Goal: Information Seeking & Learning: Understand process/instructions

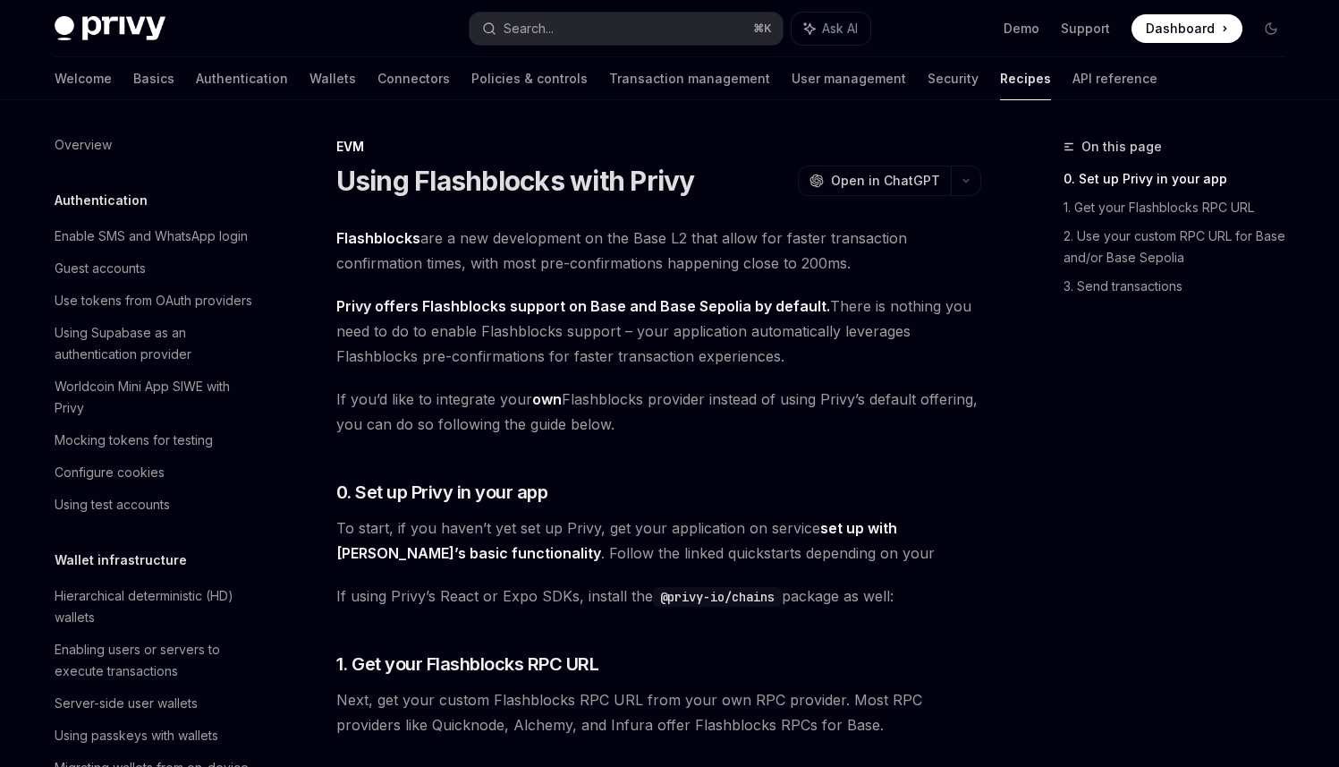
scroll to position [2427, 0]
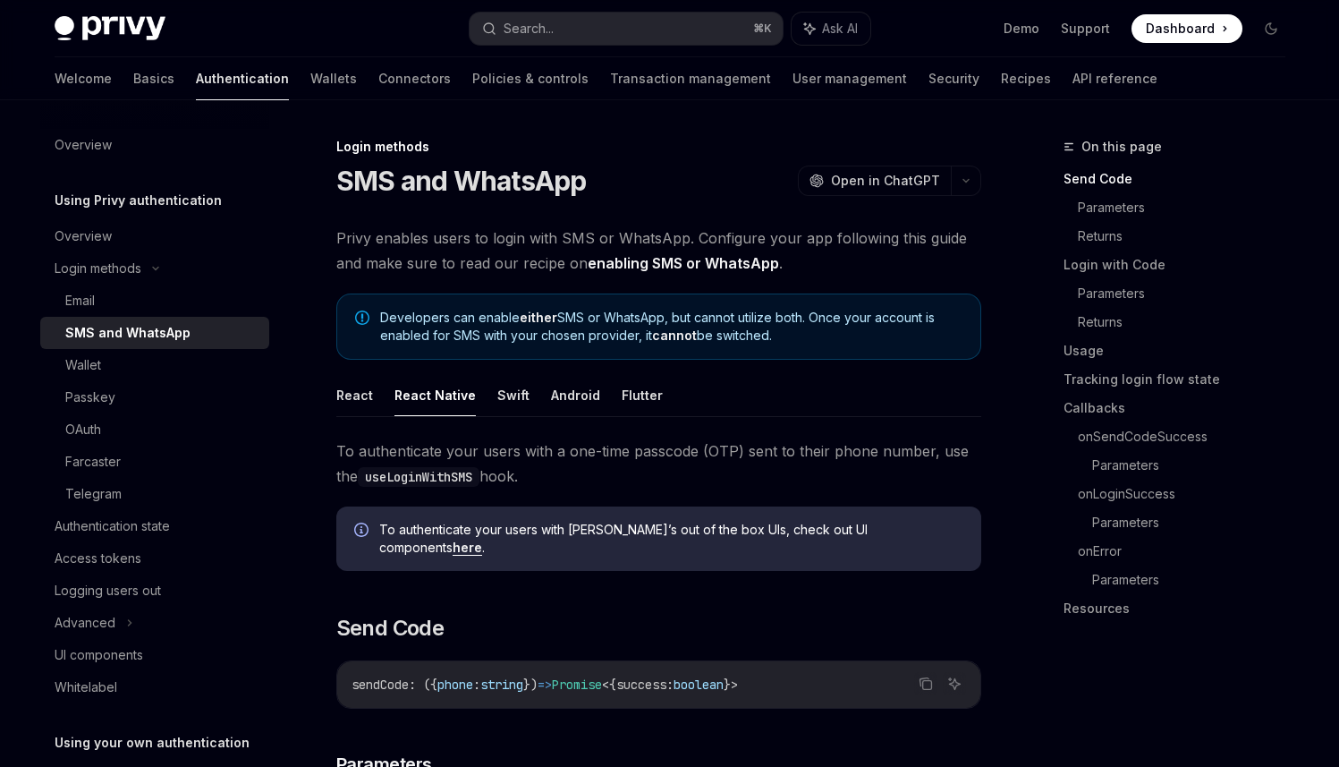
scroll to position [123, 0]
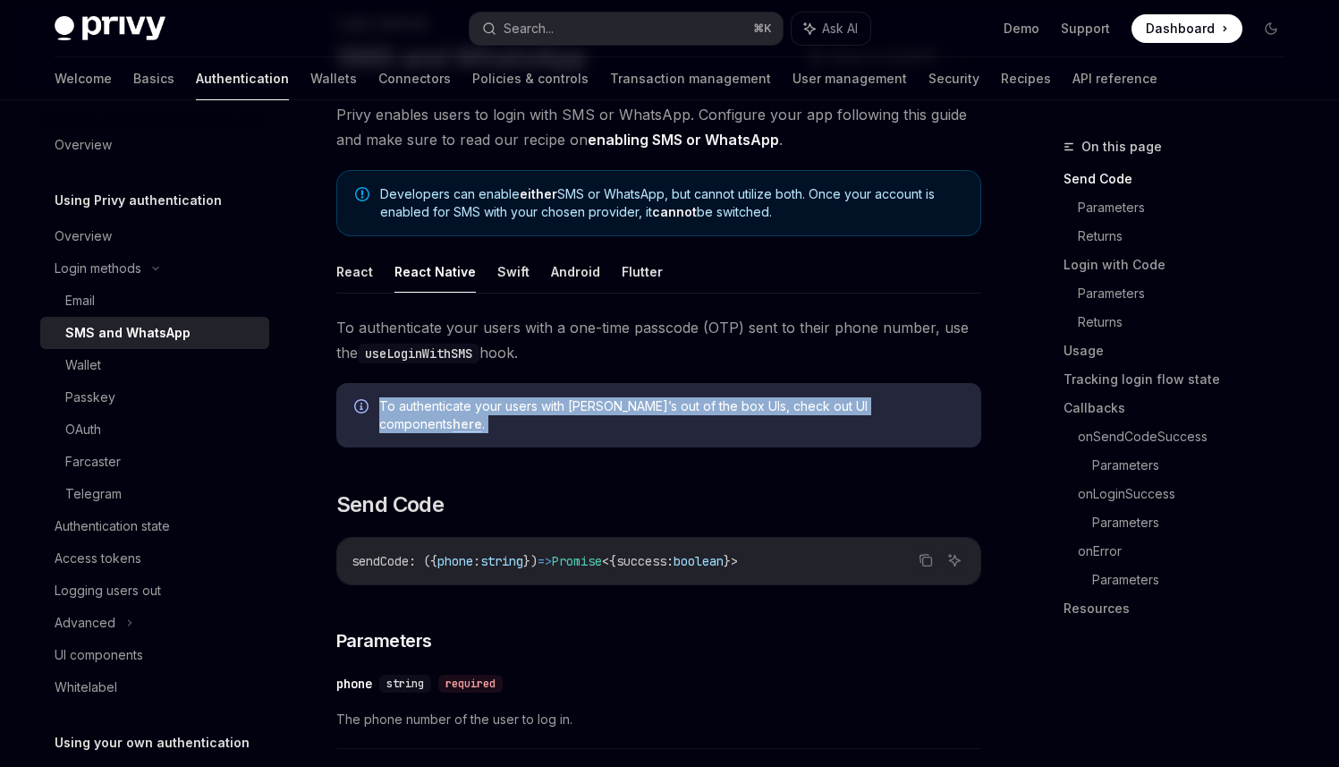
click at [567, 417] on div "To authenticate your users with Privy’s out of the box UIs, check out UI compon…" at bounding box center [658, 415] width 645 height 64
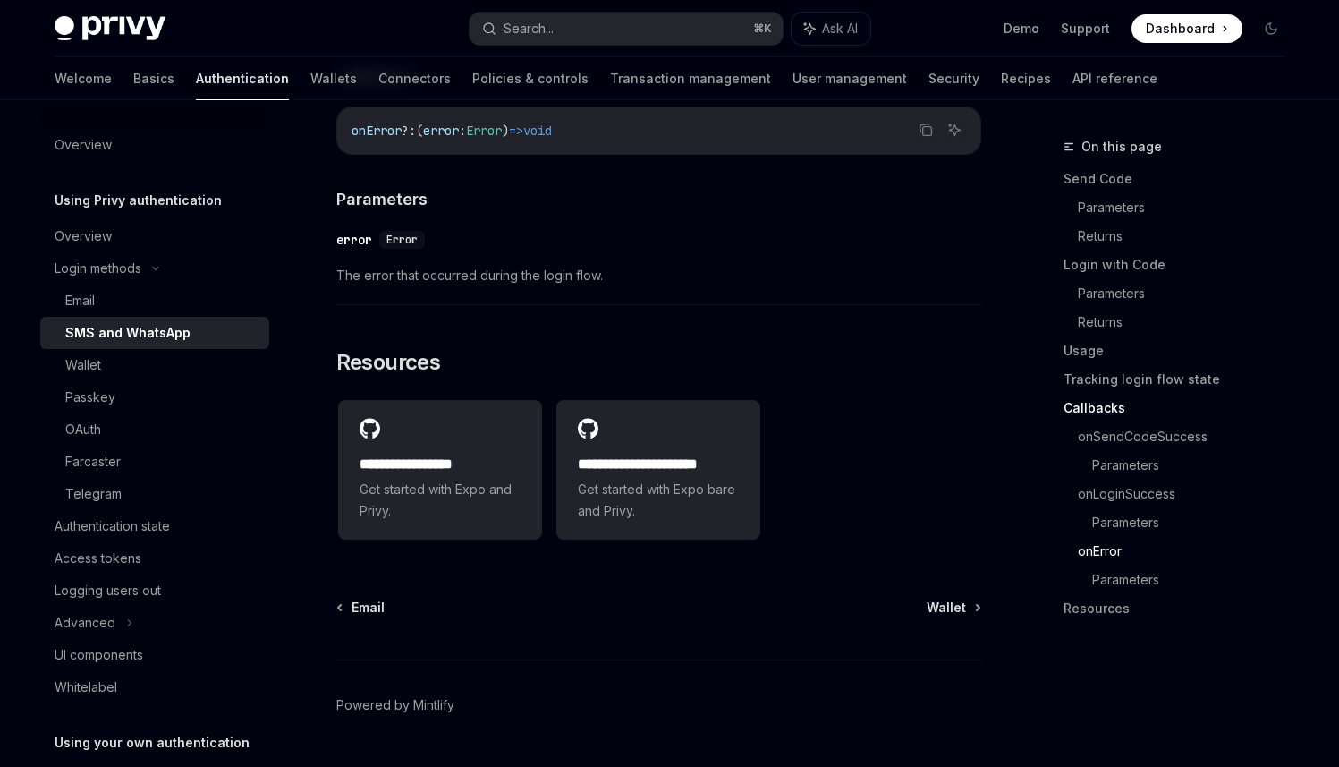
scroll to position [3553, 0]
click at [476, 411] on div "**********" at bounding box center [440, 469] width 204 height 140
click at [622, 466] on h2 "**********" at bounding box center [658, 463] width 161 height 21
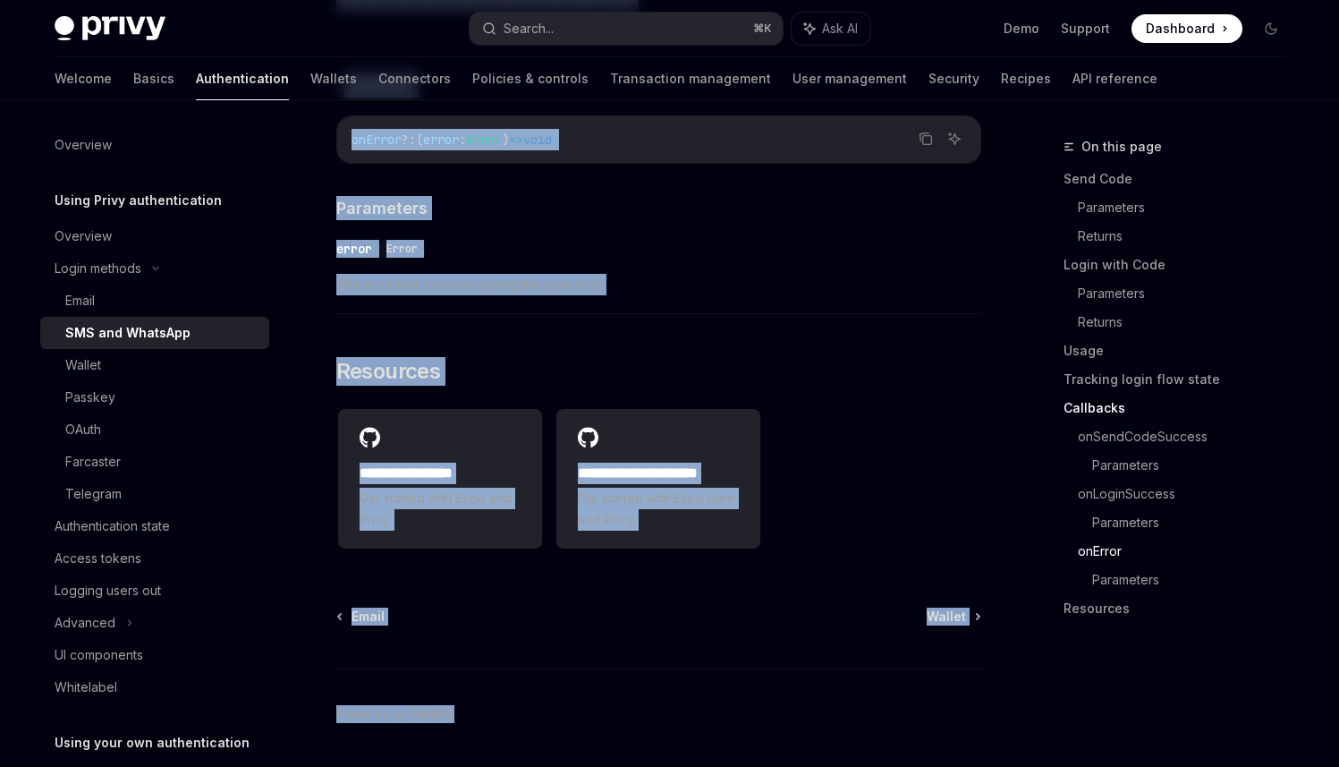
scroll to position [3597, 0]
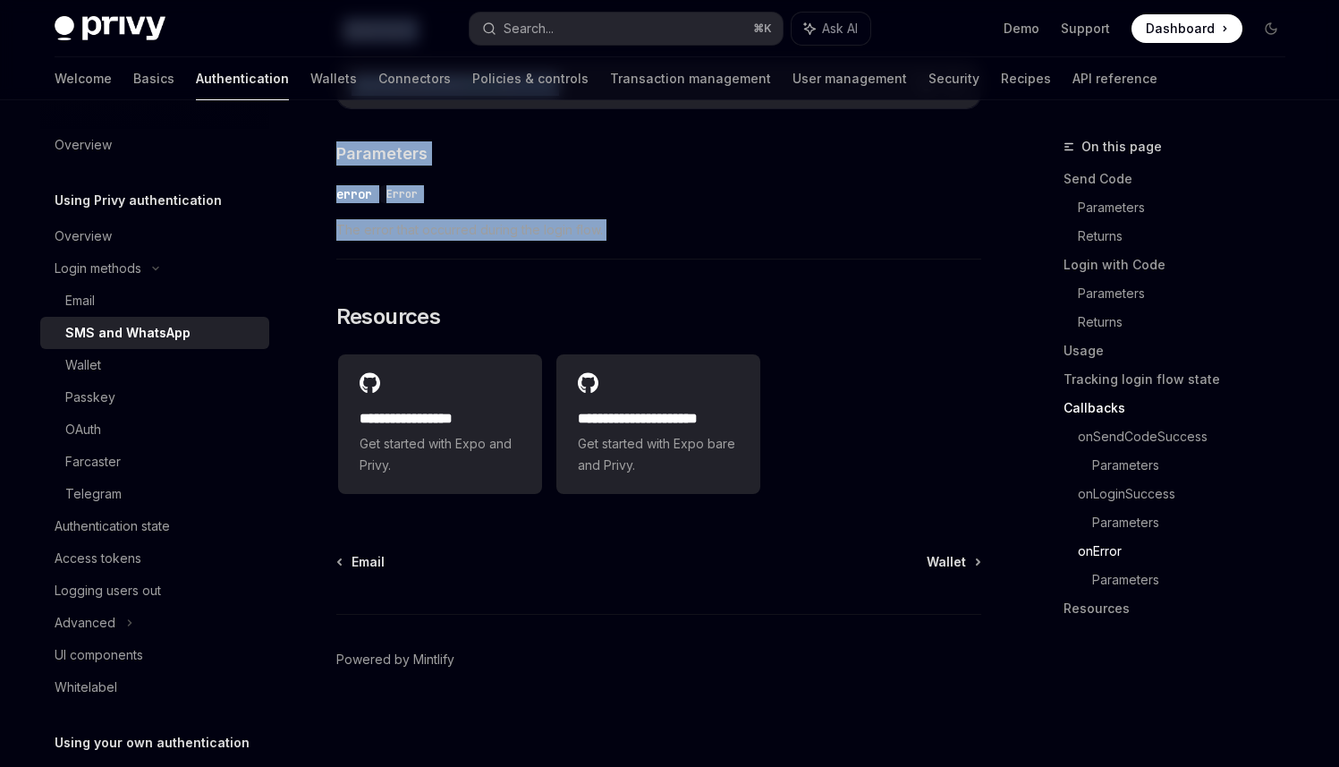
drag, startPoint x: 335, startPoint y: 136, endPoint x: 621, endPoint y: 264, distance: 313.6
copy div "Login methods SMS and WhatsApp OpenAI Open in ChatGPT OpenAI Open in ChatGPT Pr…"
click at [108, 386] on div "Passkey" at bounding box center [90, 396] width 50 height 21
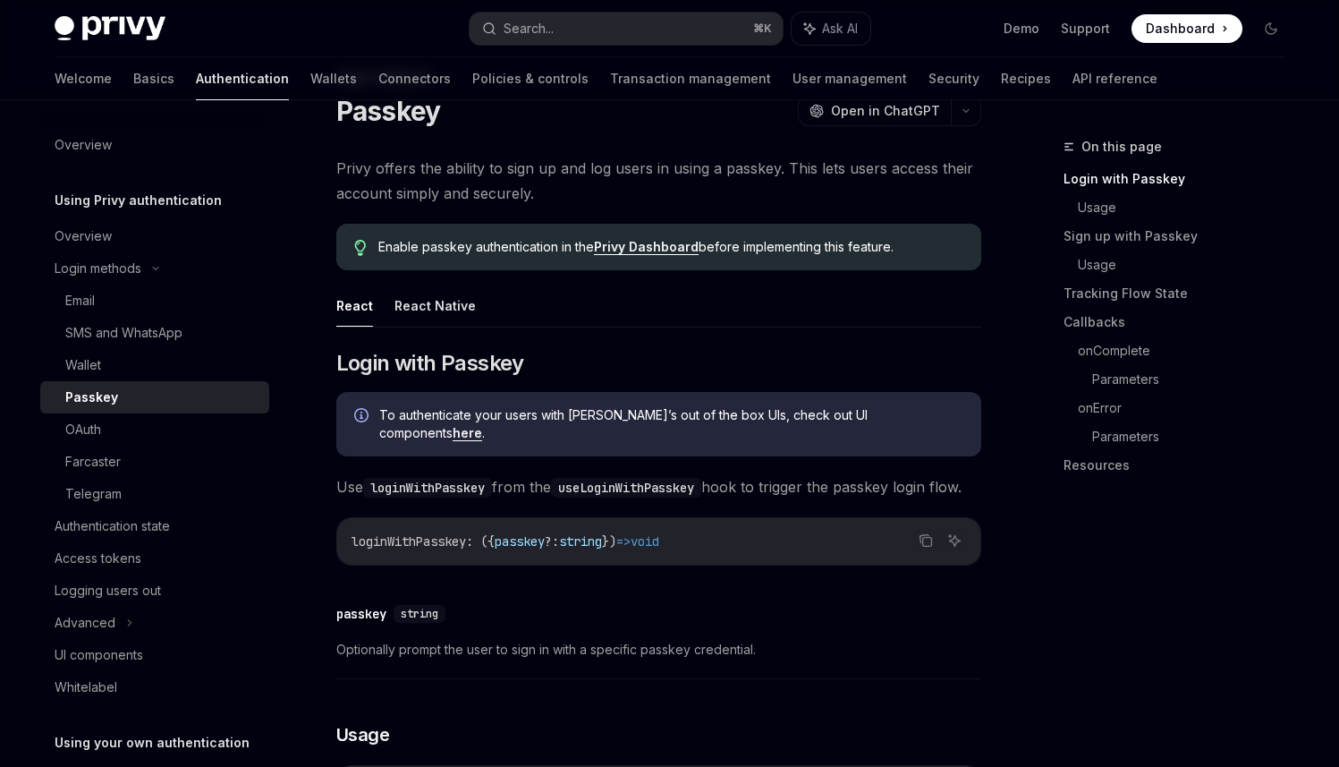
scroll to position [80, 0]
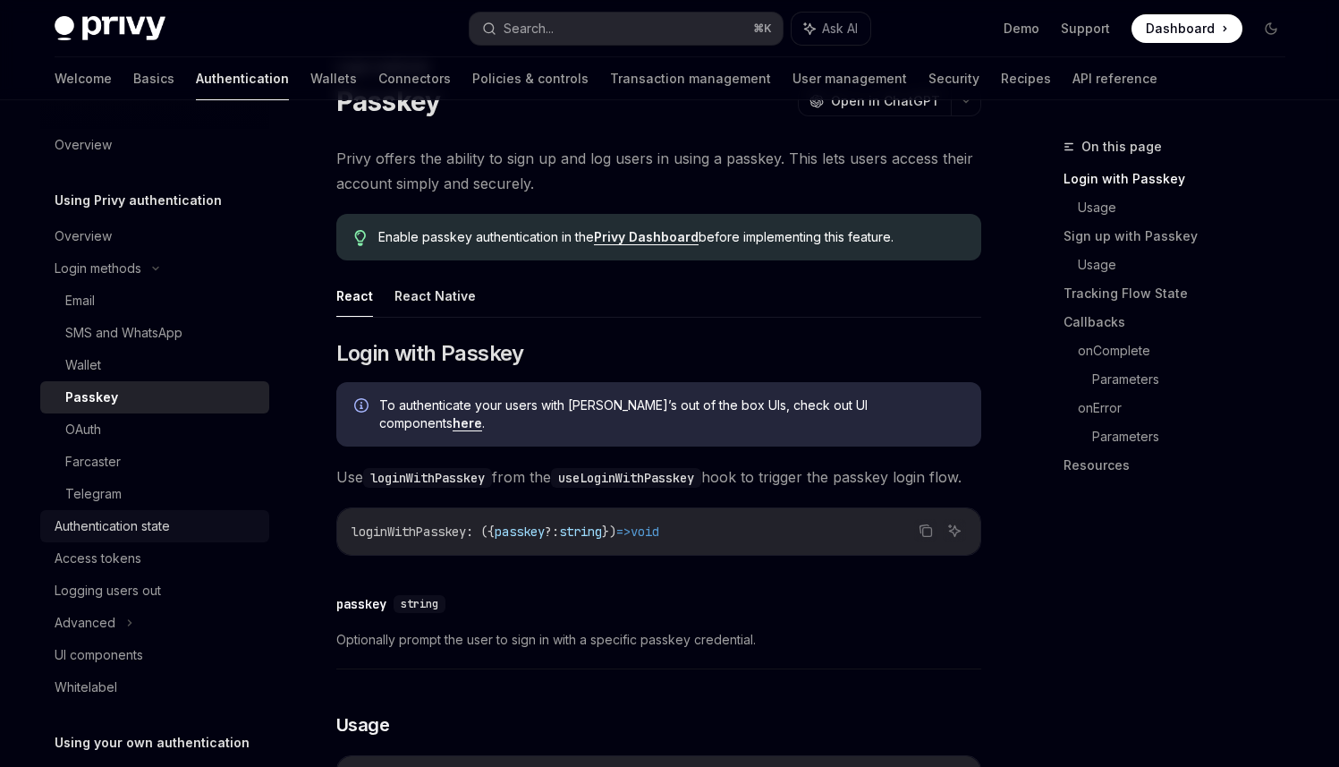
click at [123, 531] on div "Authentication state" at bounding box center [112, 525] width 115 height 21
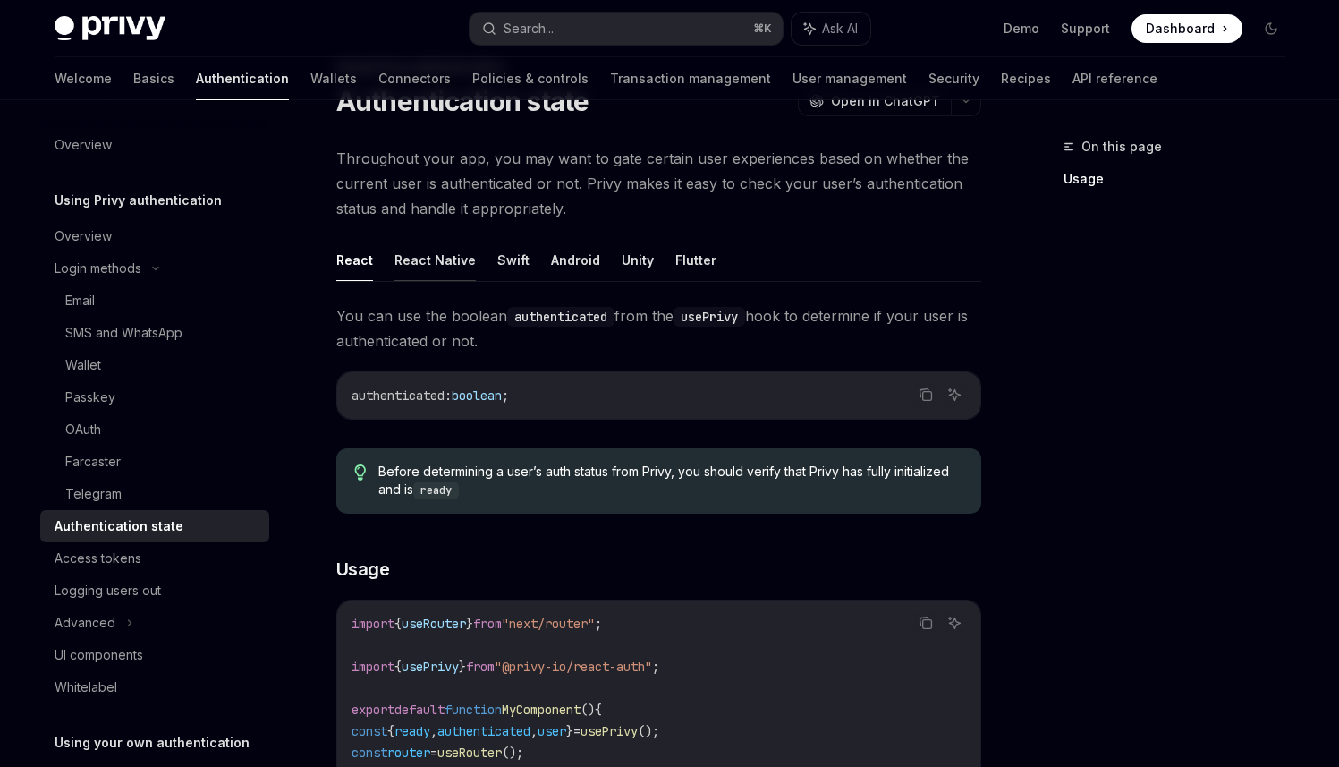
click at [436, 259] on button "React Native" at bounding box center [435, 260] width 81 height 42
type textarea "*"
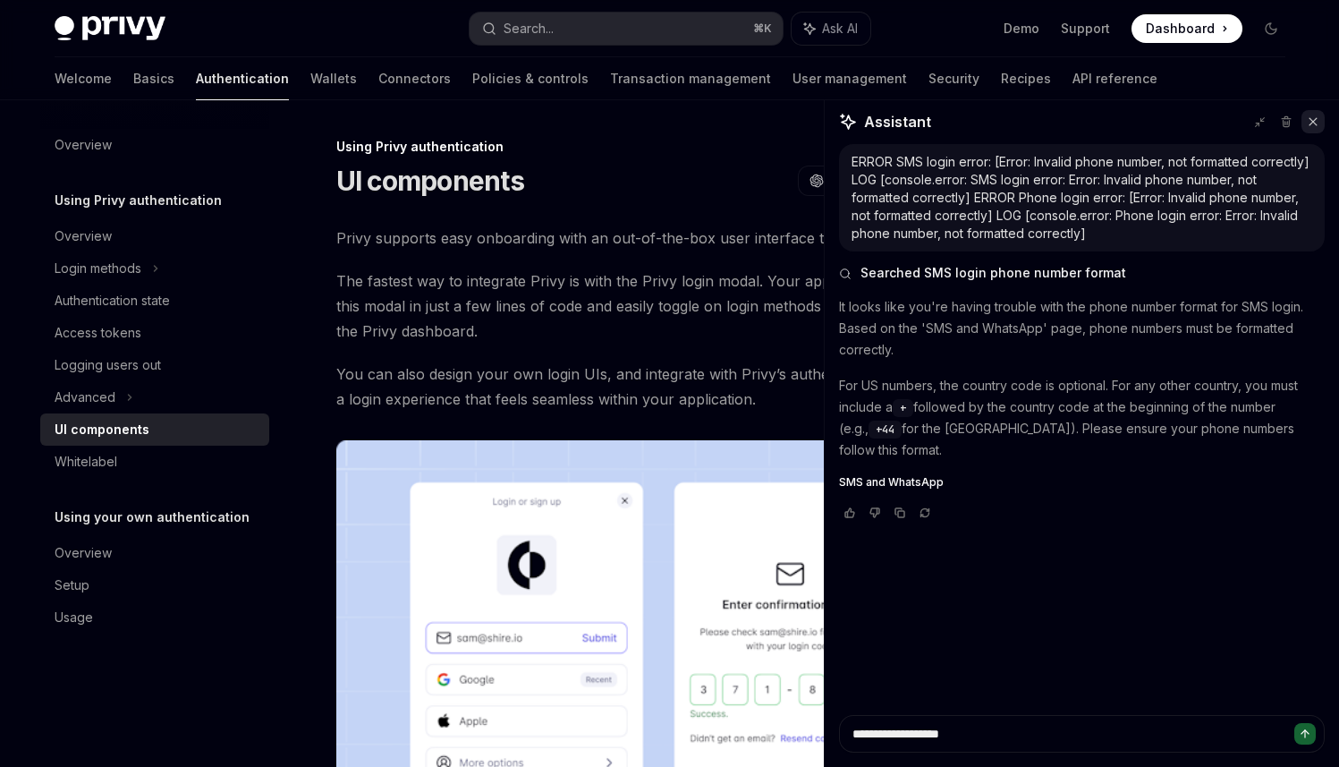
click at [1311, 119] on icon at bounding box center [1313, 121] width 7 height 7
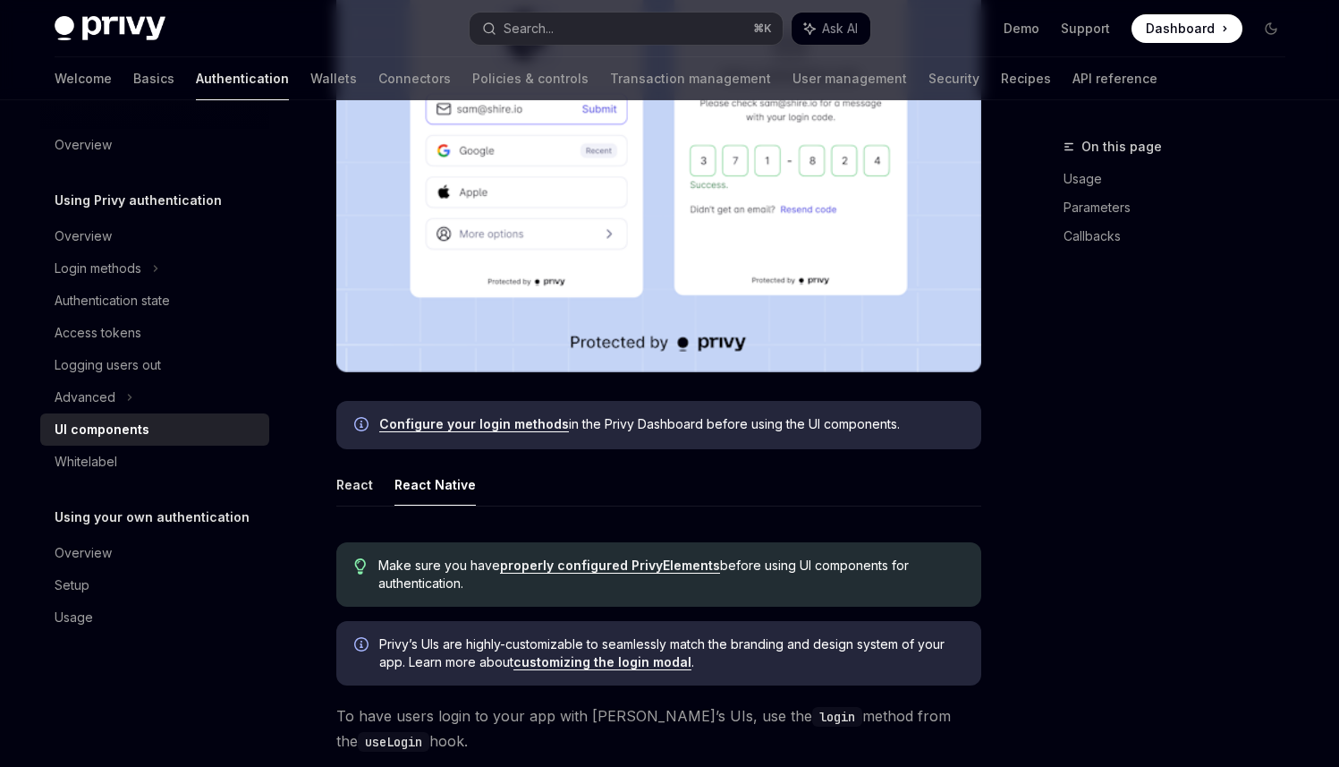
scroll to position [705, 0]
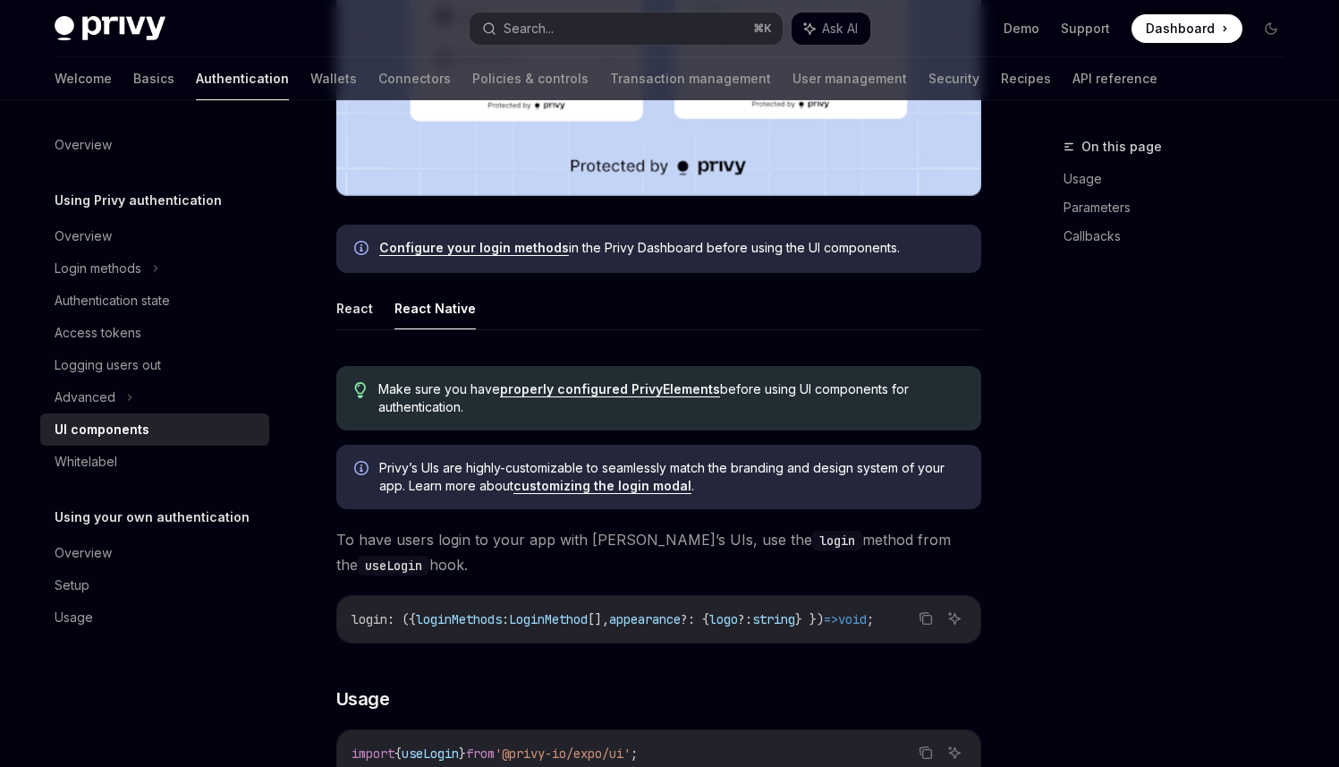
click at [611, 393] on link "properly configured PrivyElements" at bounding box center [610, 389] width 220 height 16
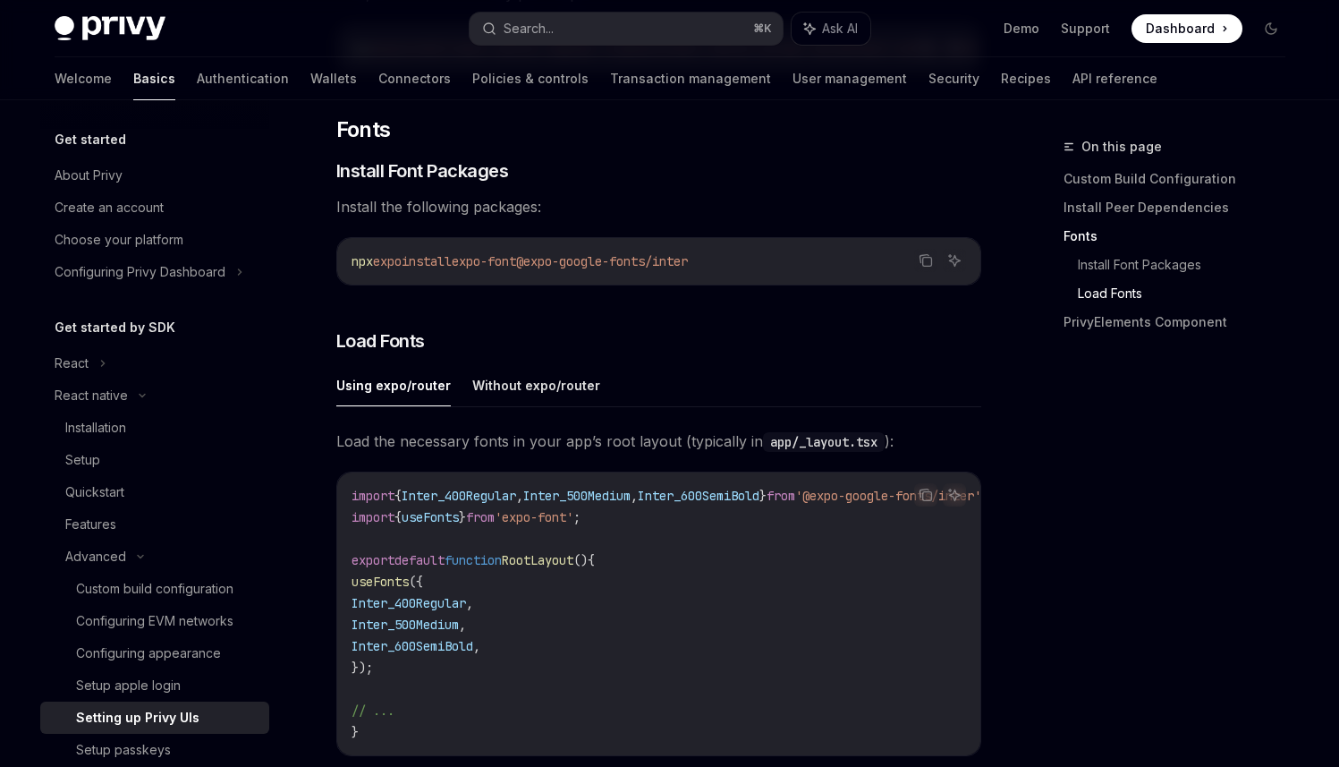
scroll to position [509, 0]
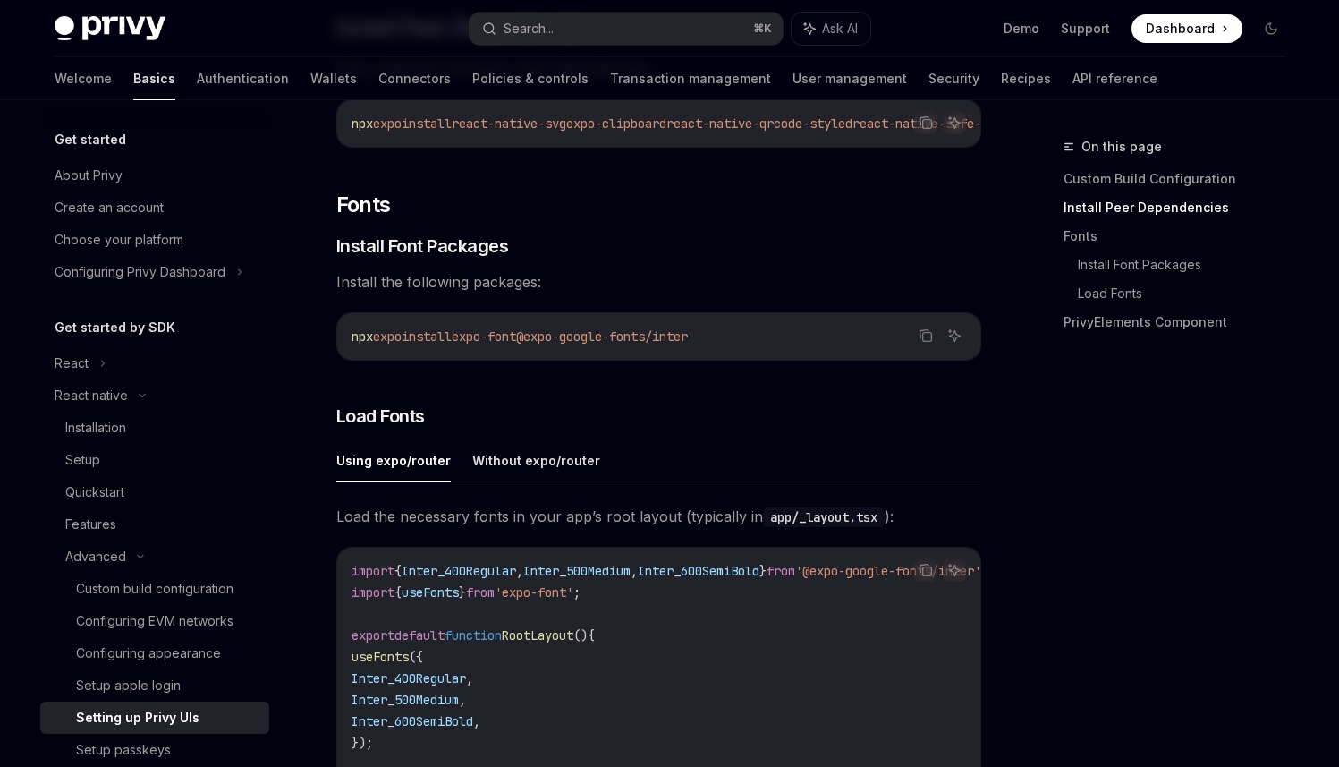
click at [395, 475] on button "Using expo/router" at bounding box center [393, 460] width 115 height 42
type textarea "*"
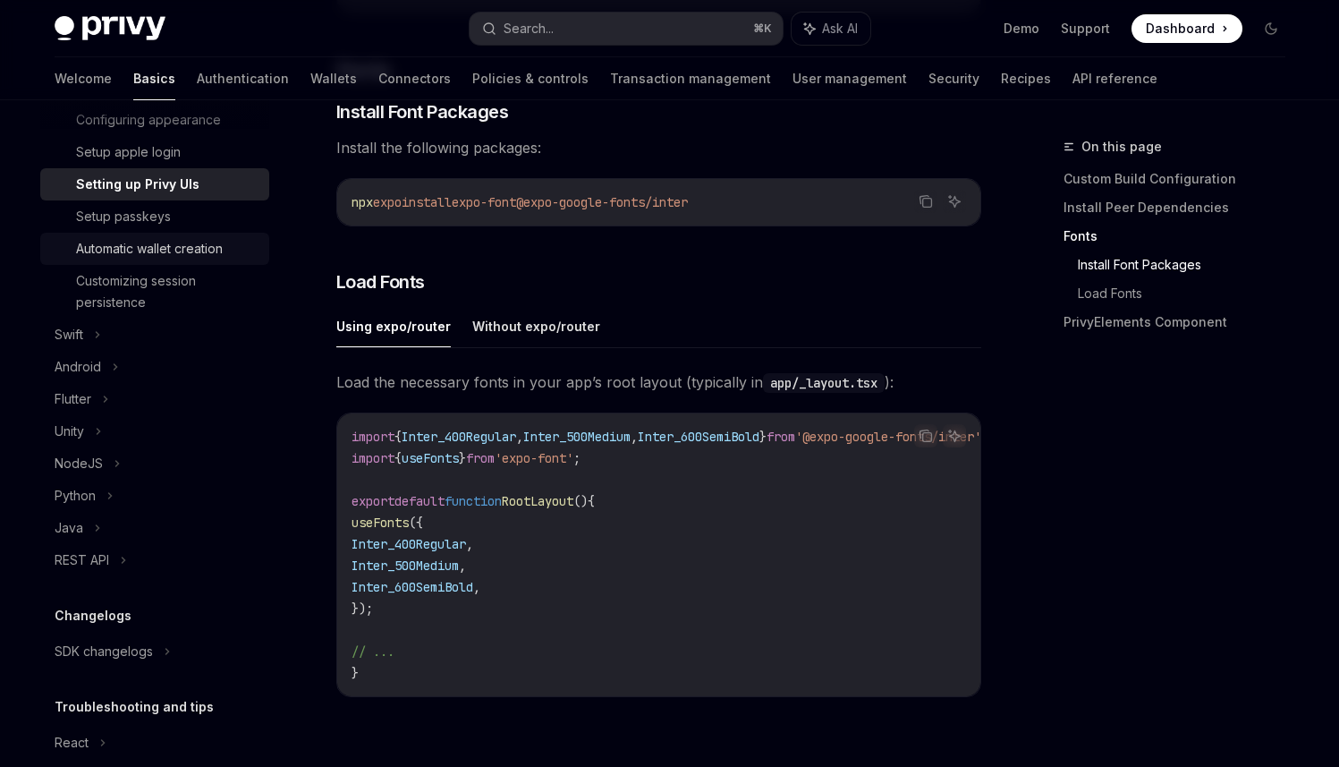
scroll to position [625, 0]
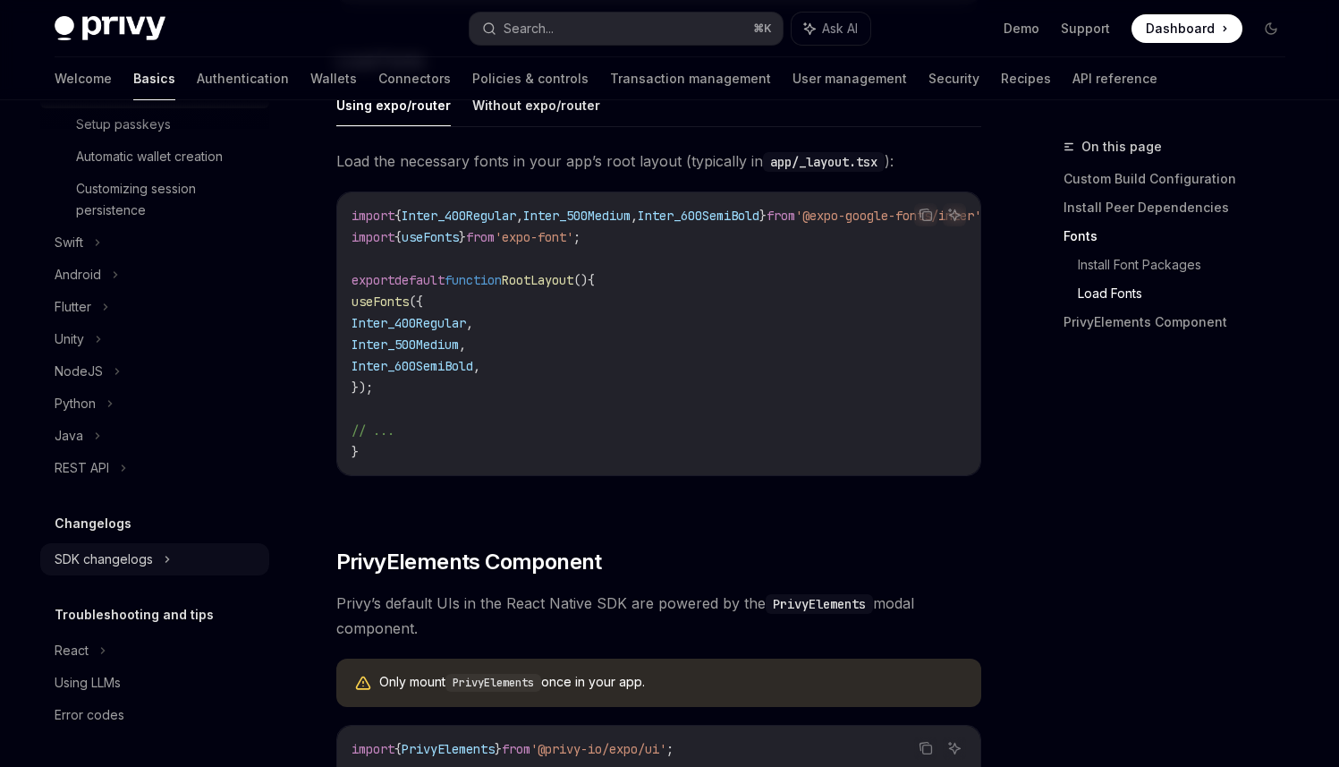
scroll to position [882, 0]
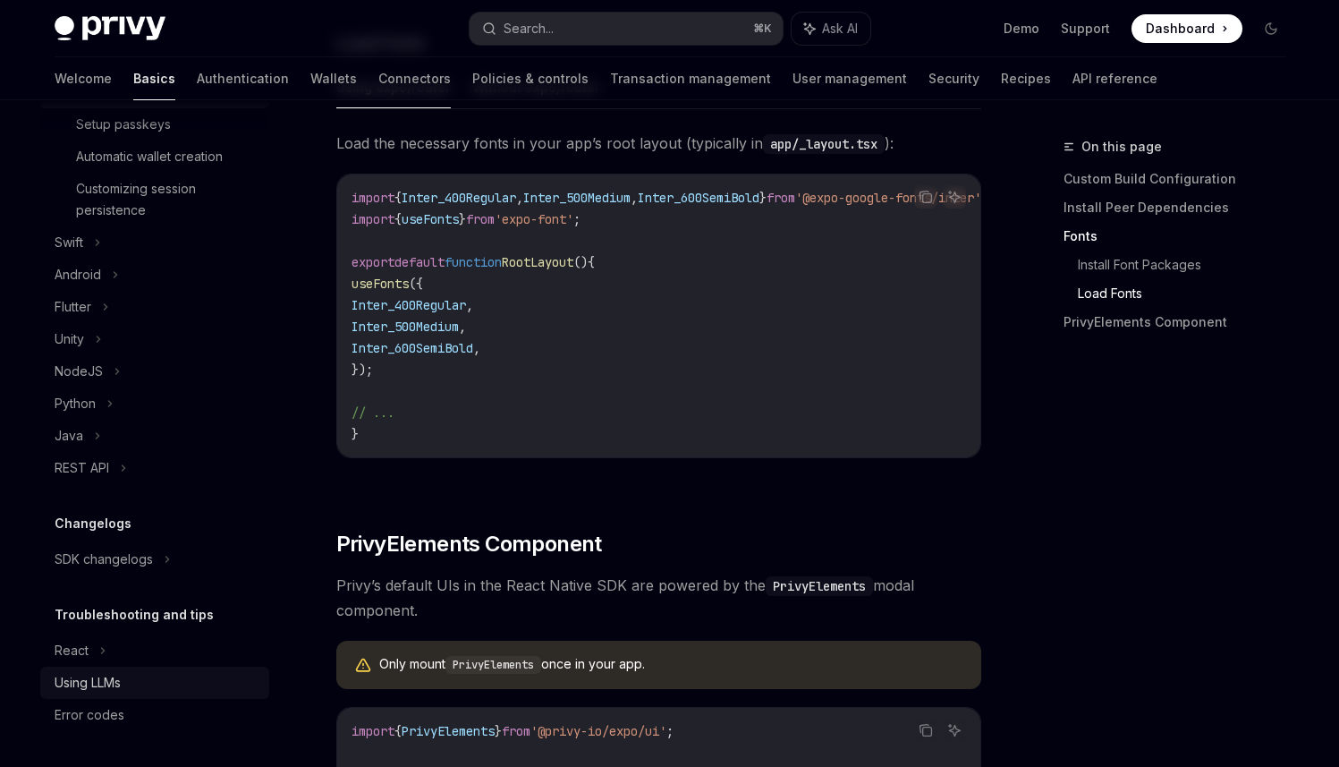
click at [80, 670] on link "Using LLMs" at bounding box center [154, 682] width 229 height 32
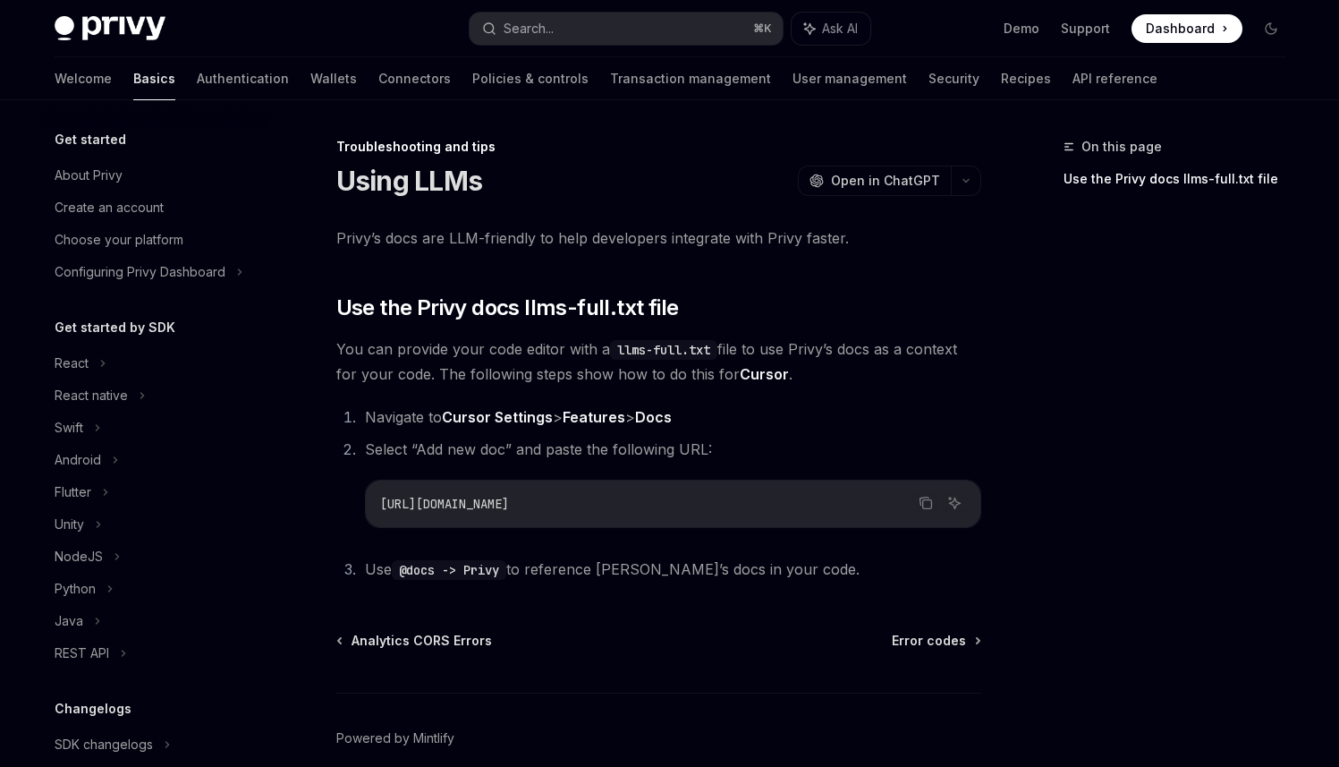
scroll to position [185, 0]
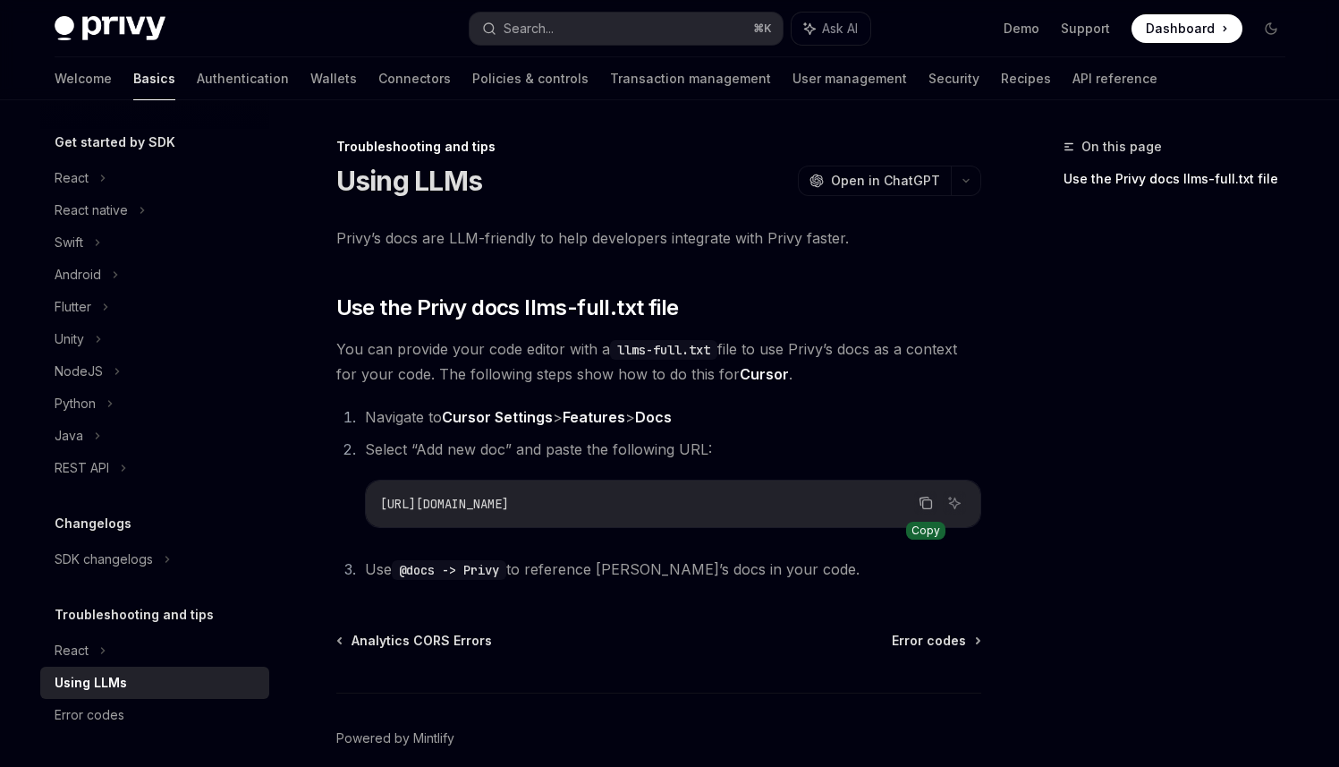
click at [920, 497] on icon "Copy the contents from the code block" at bounding box center [924, 501] width 9 height 8
click at [376, 573] on span "Use @docs -> Privy to reference [PERSON_NAME]’s docs in your code." at bounding box center [612, 569] width 495 height 18
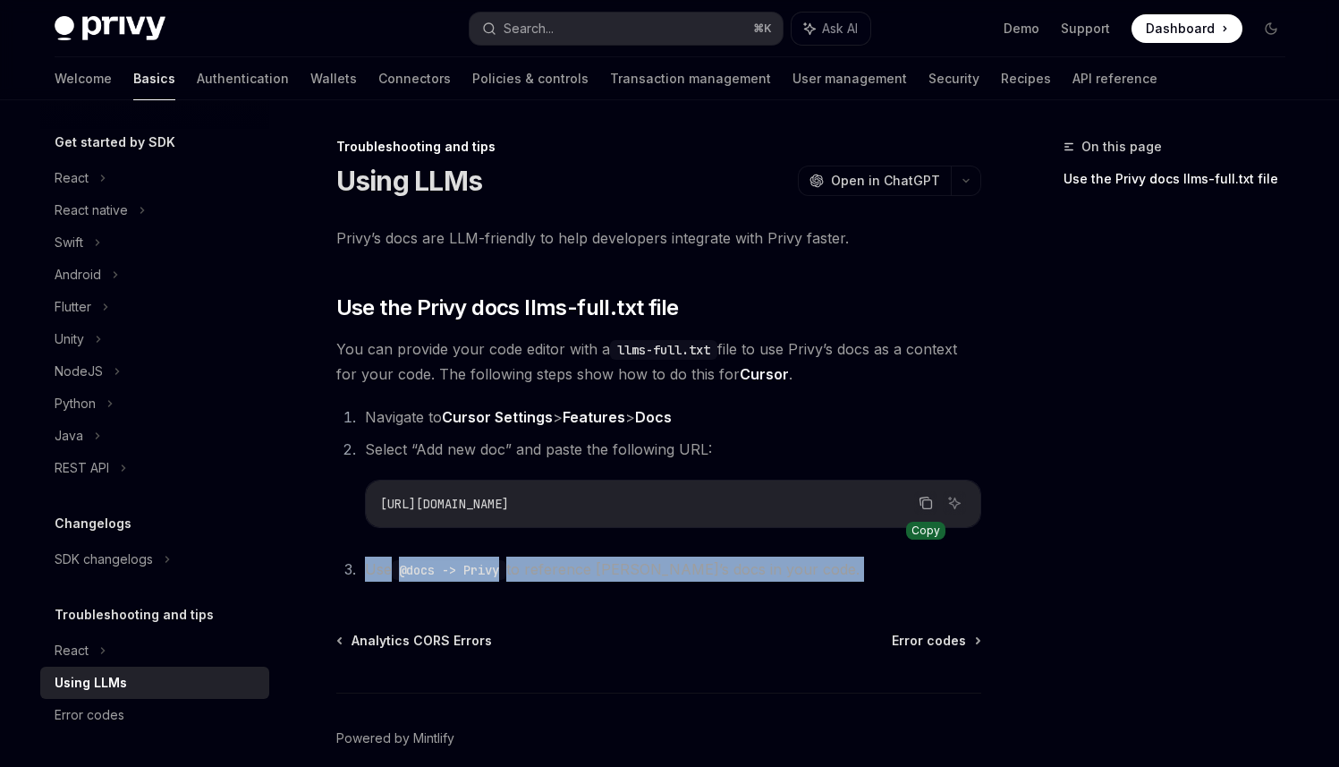
click at [376, 573] on span "Use @docs -> Privy to reference [PERSON_NAME]’s docs in your code." at bounding box center [612, 569] width 495 height 18
copy div "Use @docs -> Privy to reference [PERSON_NAME]’s docs in your code."
